Goal: Download file/media

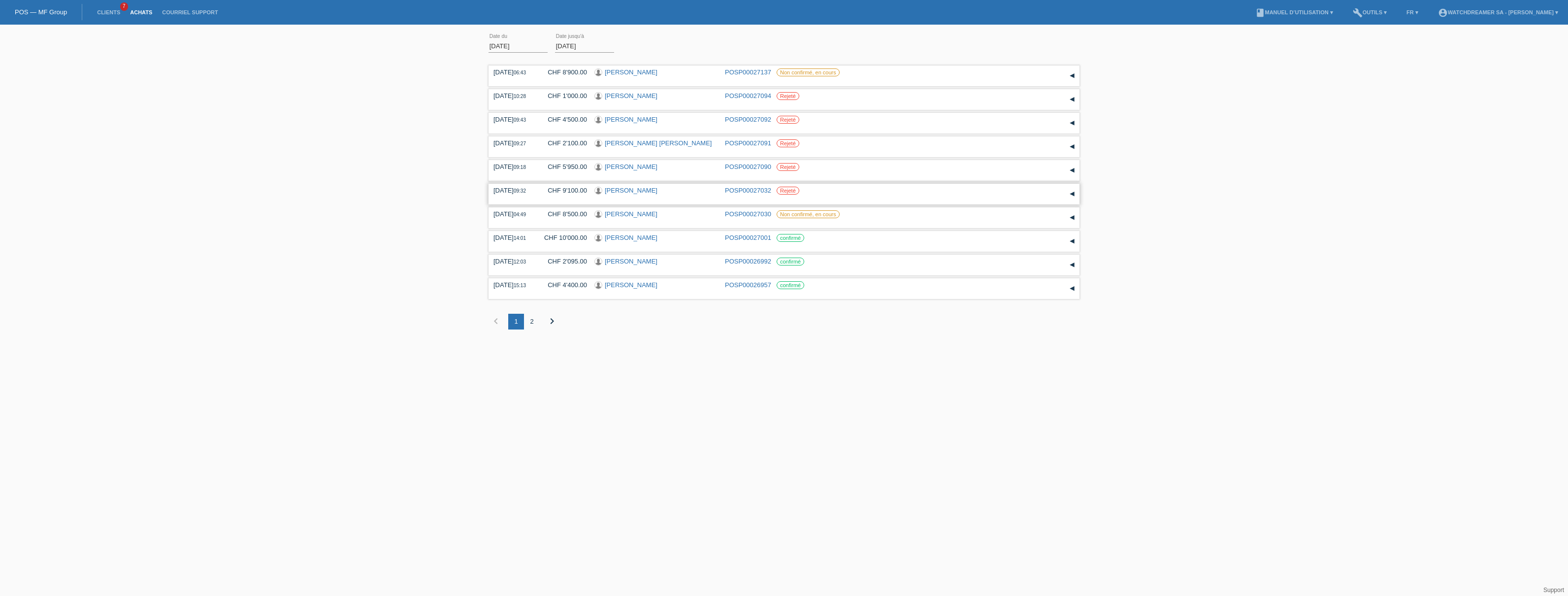
click at [677, 190] on div "[PERSON_NAME]" at bounding box center [656, 191] width 123 height 9
click at [611, 191] on link "[PERSON_NAME]" at bounding box center [631, 190] width 53 height 7
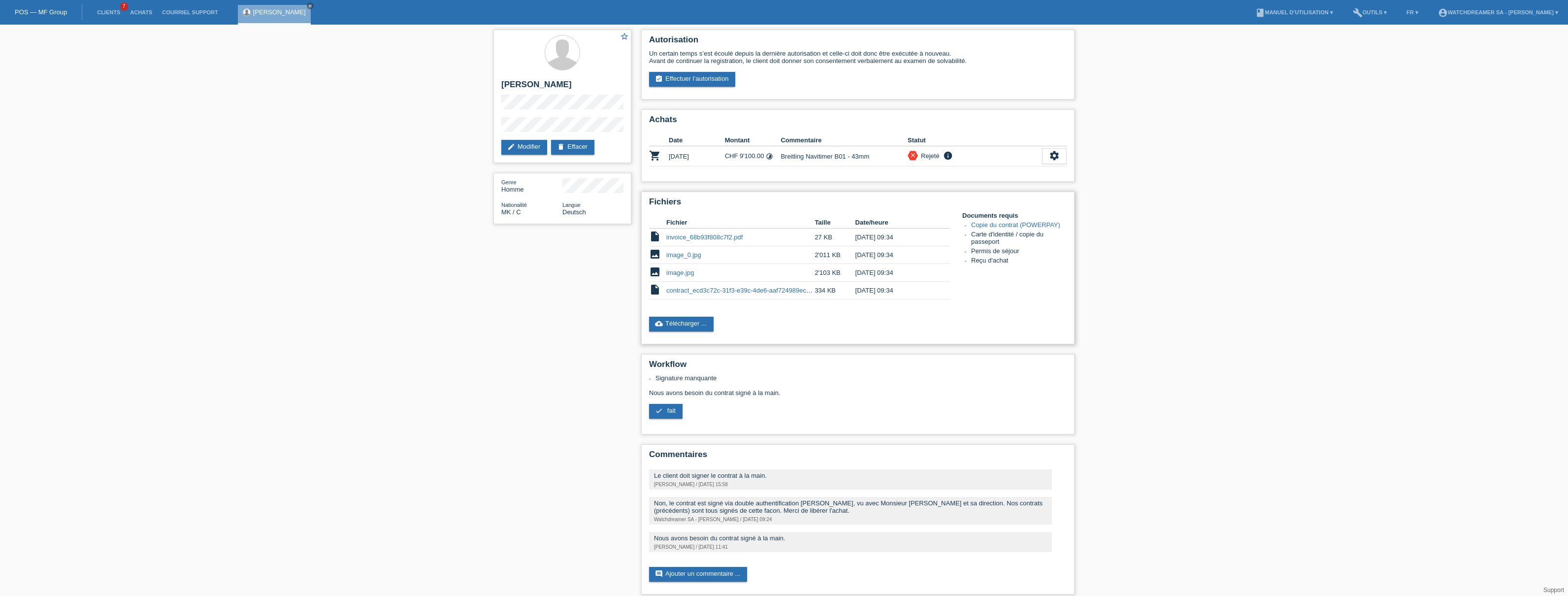
click at [710, 289] on link "contract_ecd3c72c-31f3-e39c-4de6-aaf724989ecd.pdf" at bounding box center [743, 290] width 154 height 7
click at [729, 292] on link "contract_ecd3c72c-31f3-e39c-4de6-aaf724989ecd.pdf" at bounding box center [743, 290] width 154 height 7
